Goal: Task Accomplishment & Management: Manage account settings

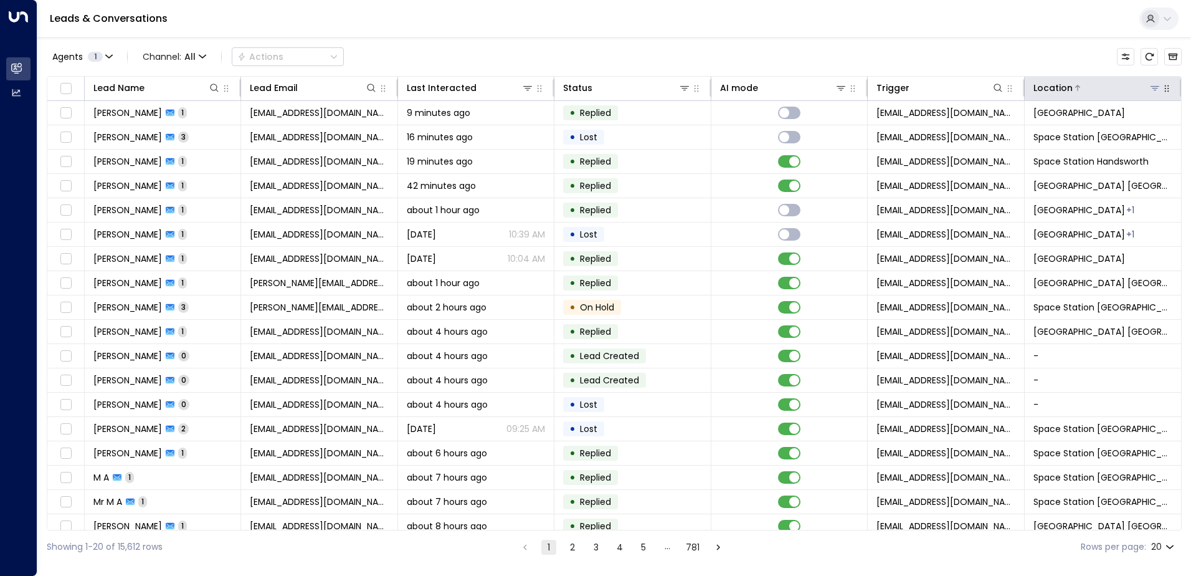
click at [1152, 83] on icon at bounding box center [1155, 88] width 10 height 10
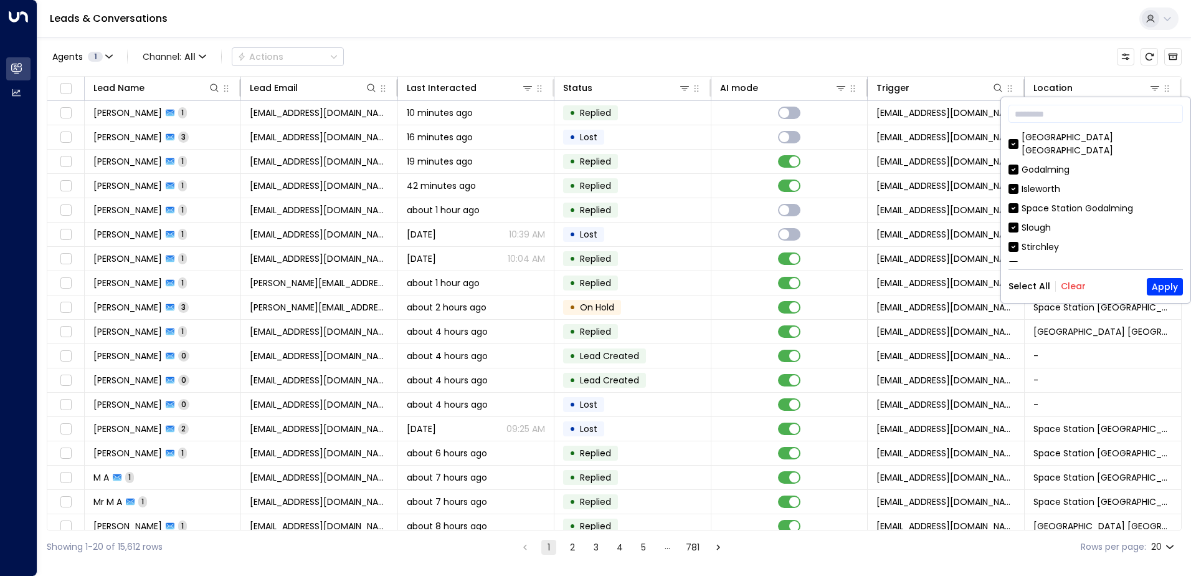
click at [1064, 284] on button "Clear" at bounding box center [1073, 286] width 25 height 10
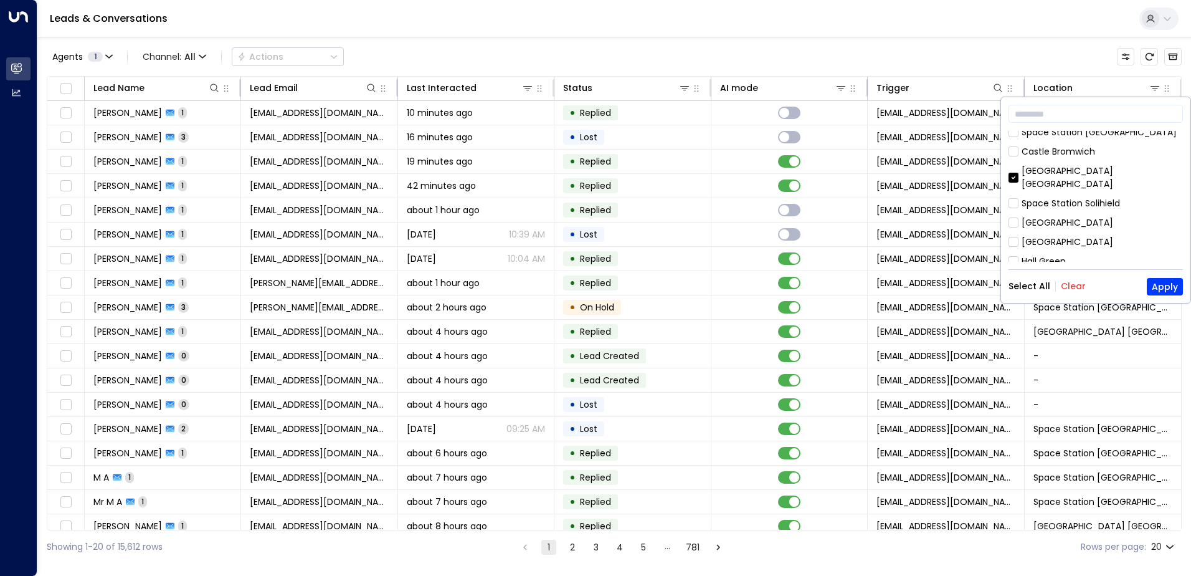
scroll to position [713, 0]
click at [1158, 288] on button "Apply" at bounding box center [1165, 286] width 36 height 17
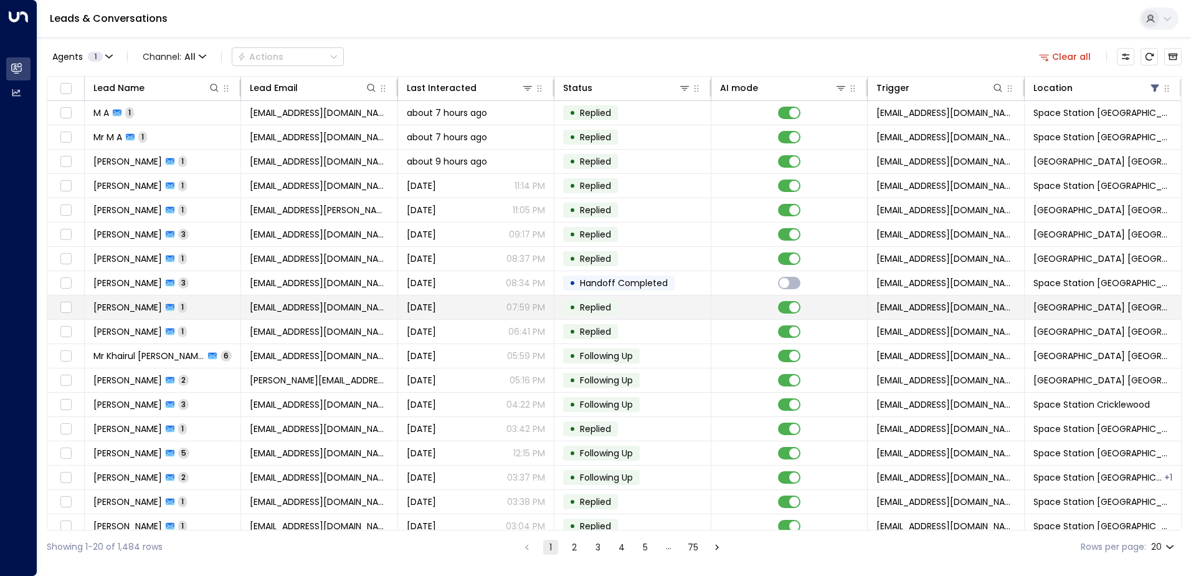
click at [173, 310] on td "[PERSON_NAME] 1" at bounding box center [163, 307] width 156 height 24
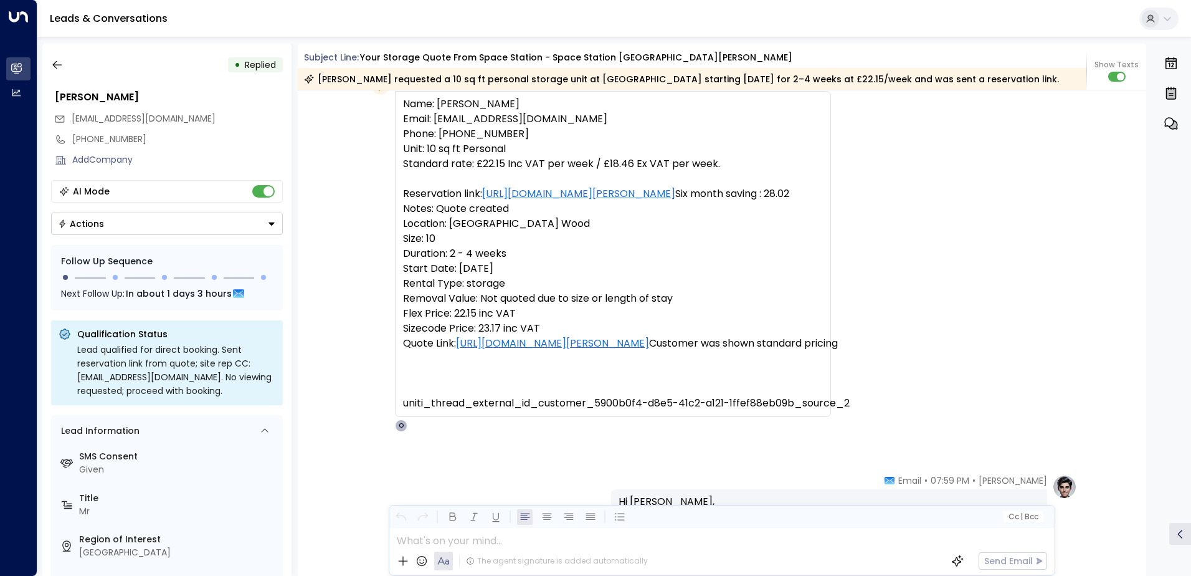
scroll to position [4151, 0]
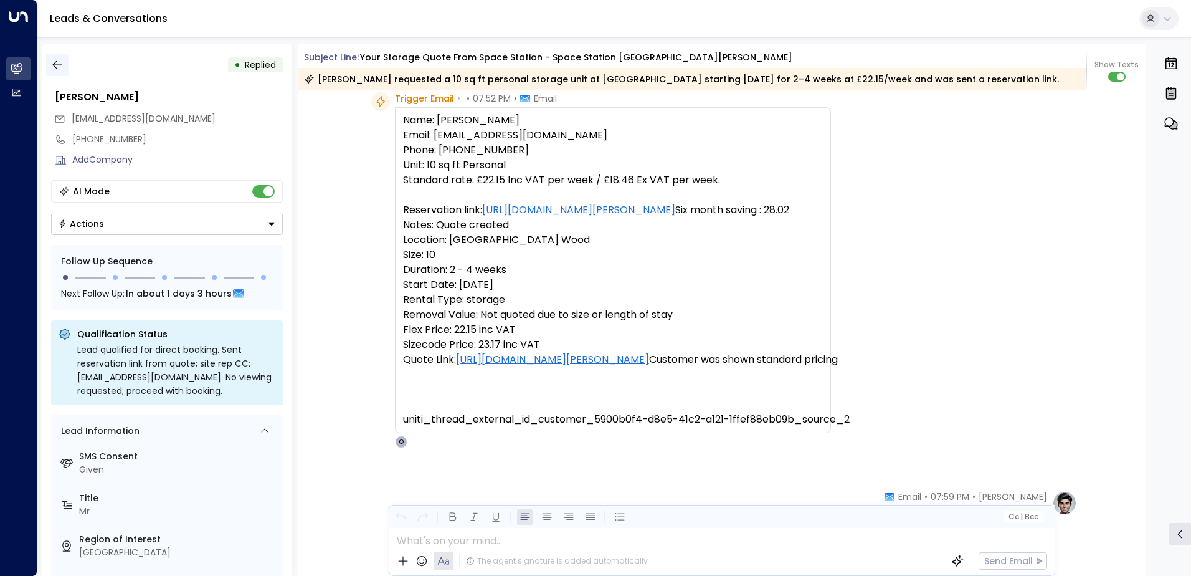
click at [61, 59] on icon "button" at bounding box center [57, 65] width 12 height 12
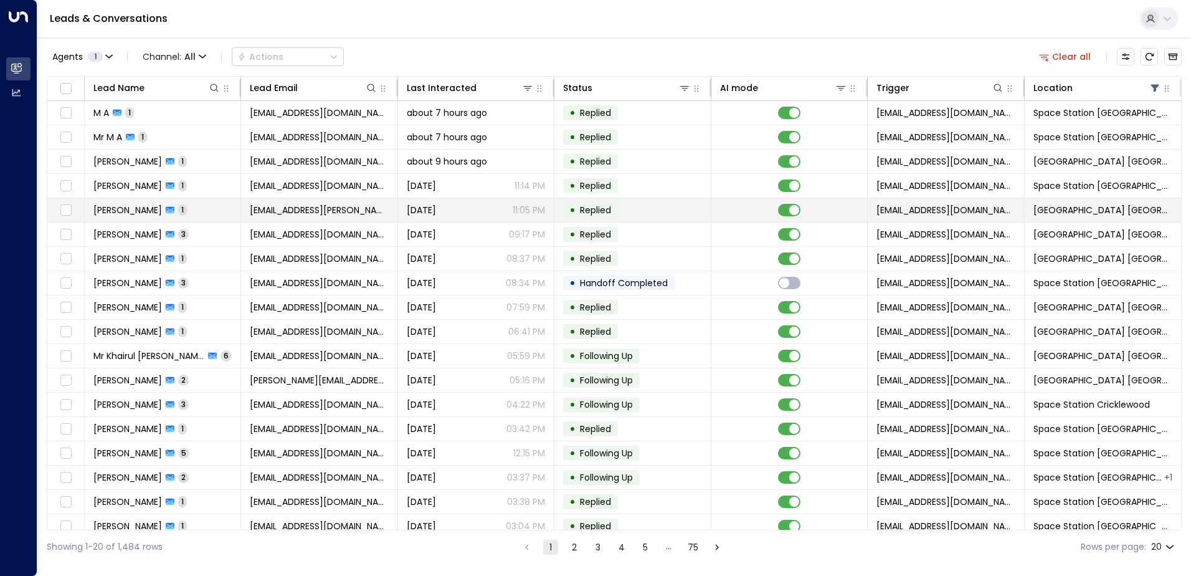
click at [166, 210] on icon at bounding box center [170, 210] width 9 height 7
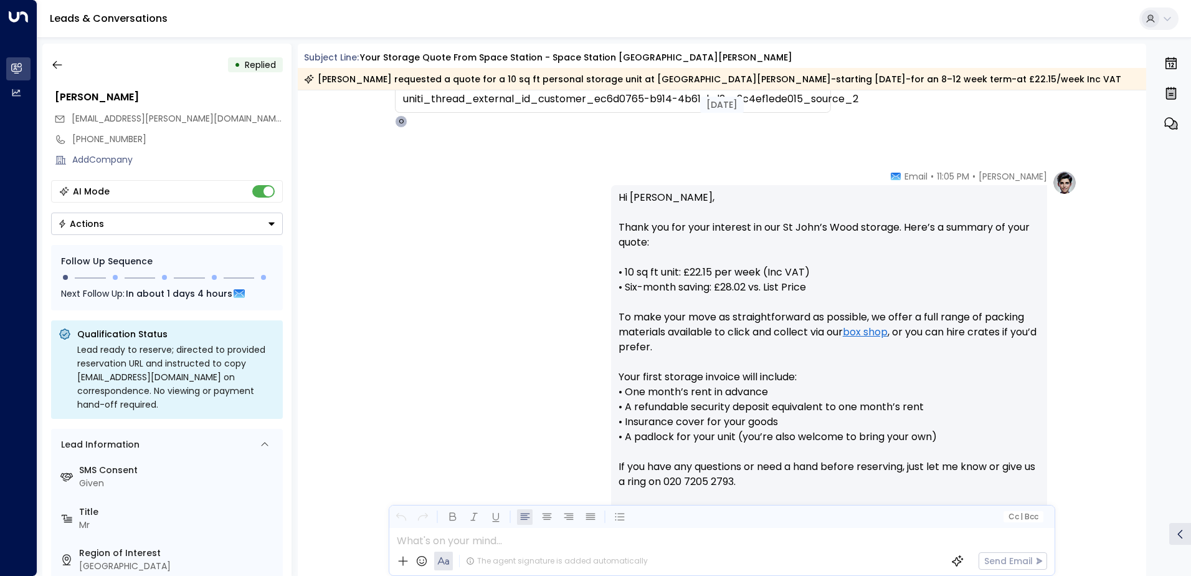
scroll to position [551, 0]
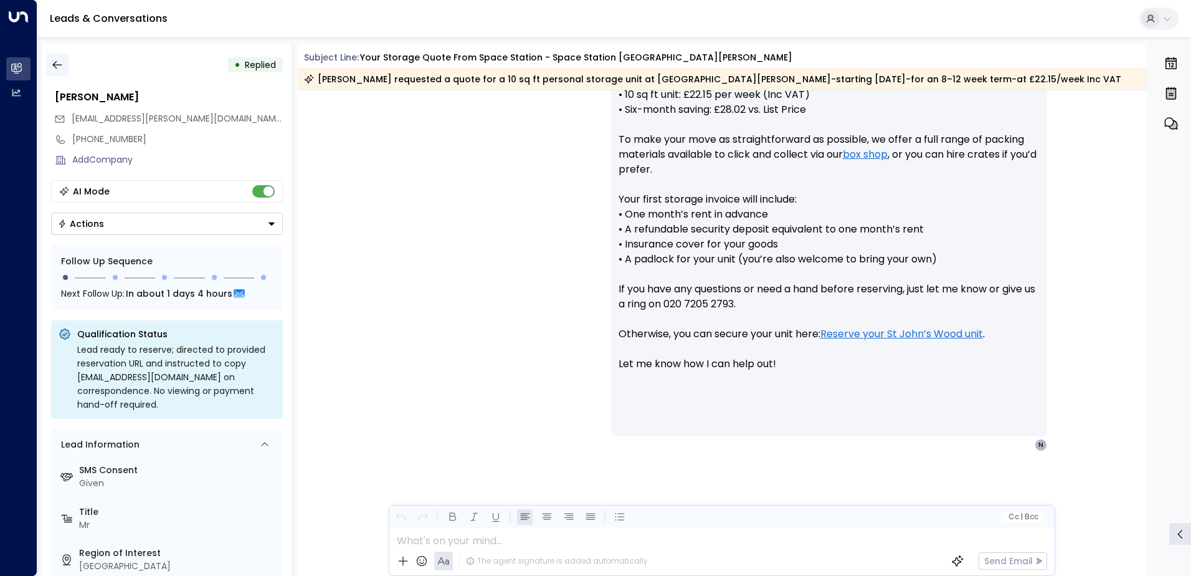
click at [65, 61] on button "button" at bounding box center [57, 65] width 22 height 22
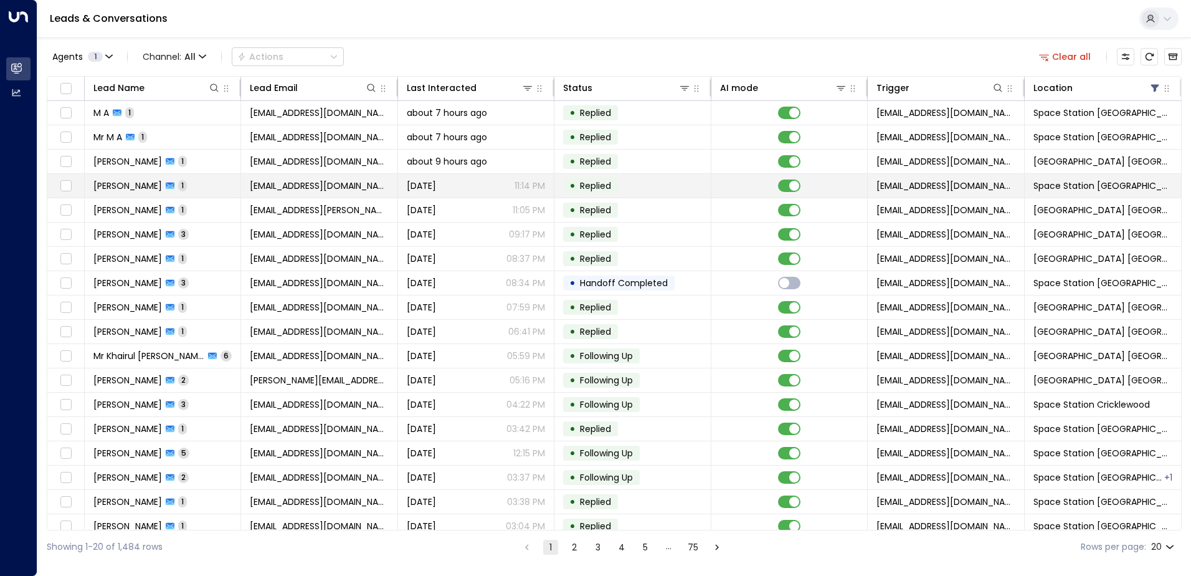
click at [186, 179] on td "[PERSON_NAME] 1" at bounding box center [163, 186] width 156 height 24
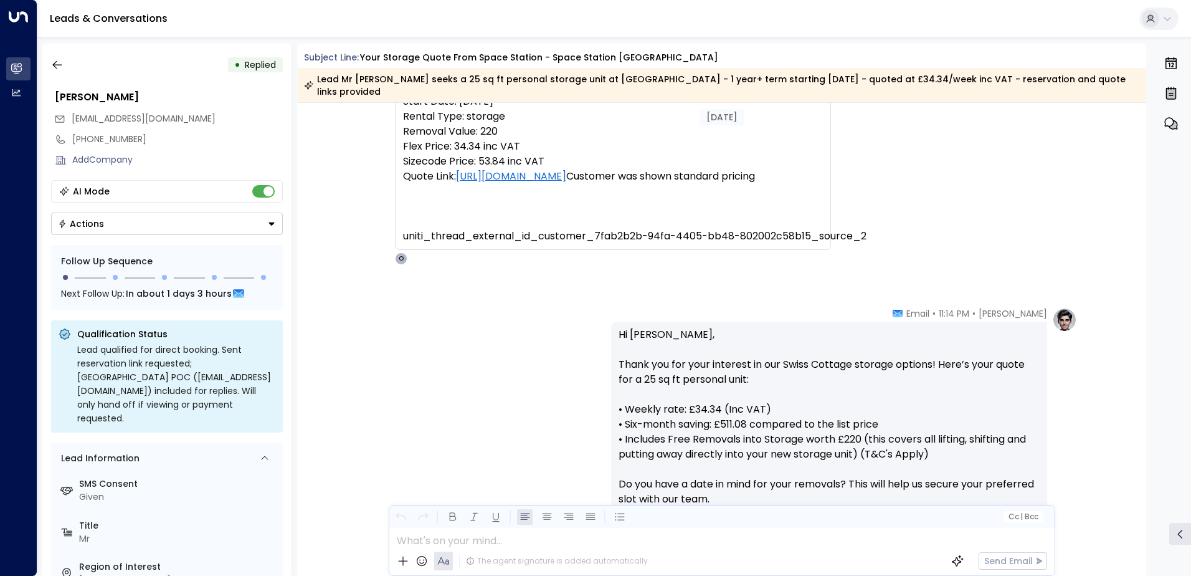
scroll to position [74, 0]
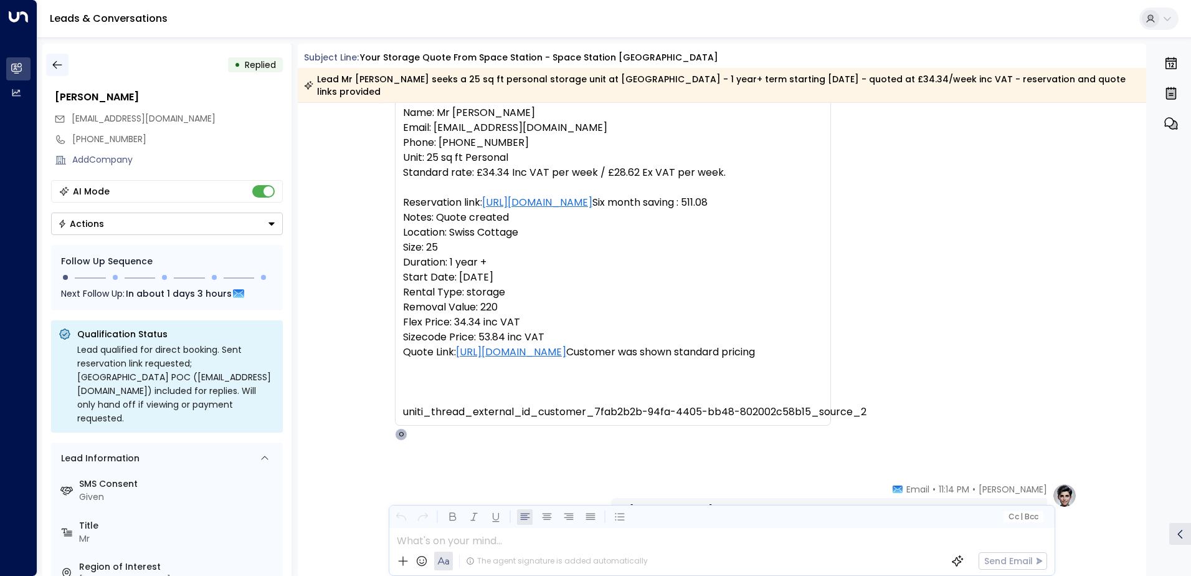
click at [64, 64] on button "button" at bounding box center [57, 65] width 22 height 22
